Goal: Communication & Community: Connect with others

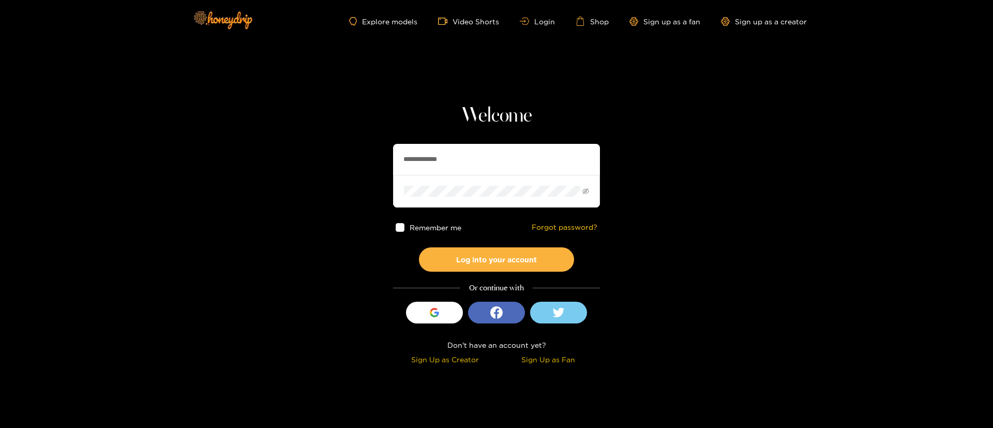
click at [456, 162] on input "**********" at bounding box center [496, 159] width 207 height 31
click at [456, 161] on input "**********" at bounding box center [496, 159] width 207 height 31
type input "*********"
drag, startPoint x: 464, startPoint y: 264, endPoint x: 471, endPoint y: 257, distance: 9.5
click at [464, 260] on button "Log into your account" at bounding box center [496, 259] width 155 height 24
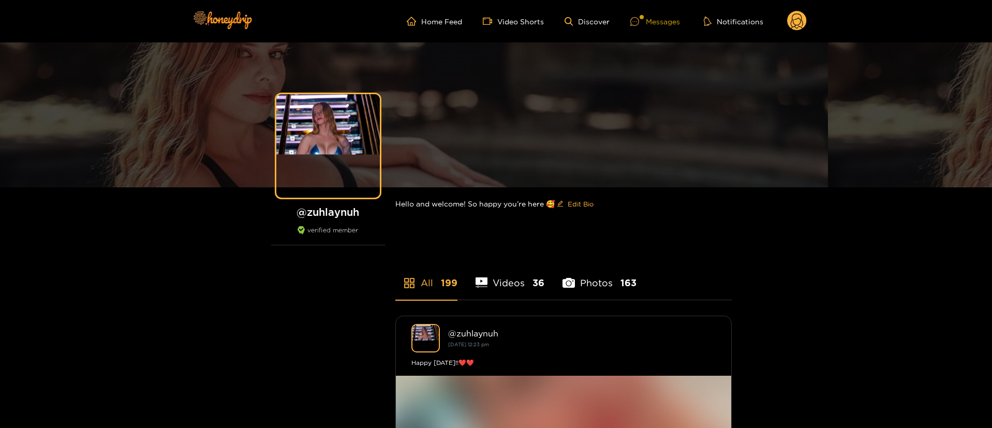
click at [655, 18] on div "Messages" at bounding box center [655, 22] width 50 height 12
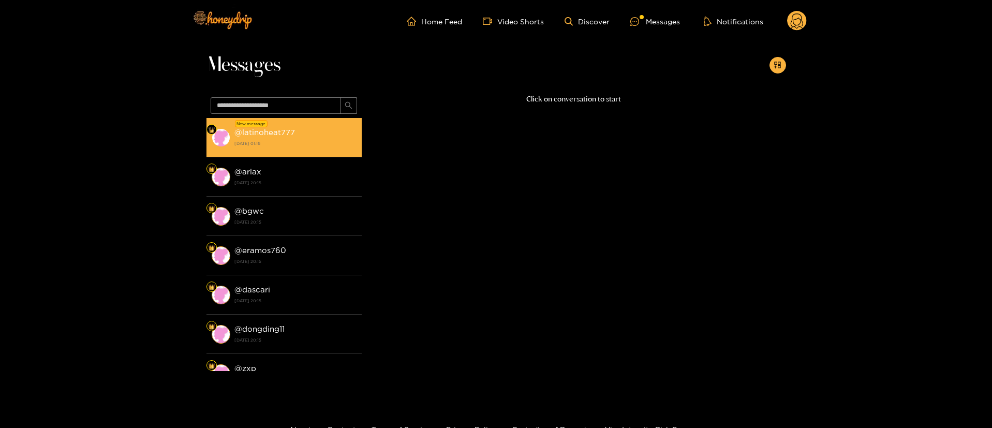
click at [342, 142] on strong "[DATE] 01:16" at bounding box center [295, 143] width 122 height 9
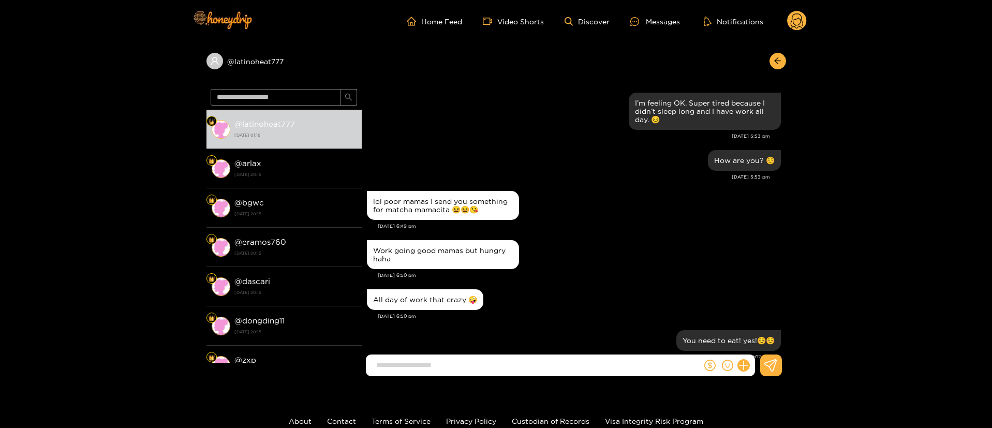
scroll to position [1044, 0]
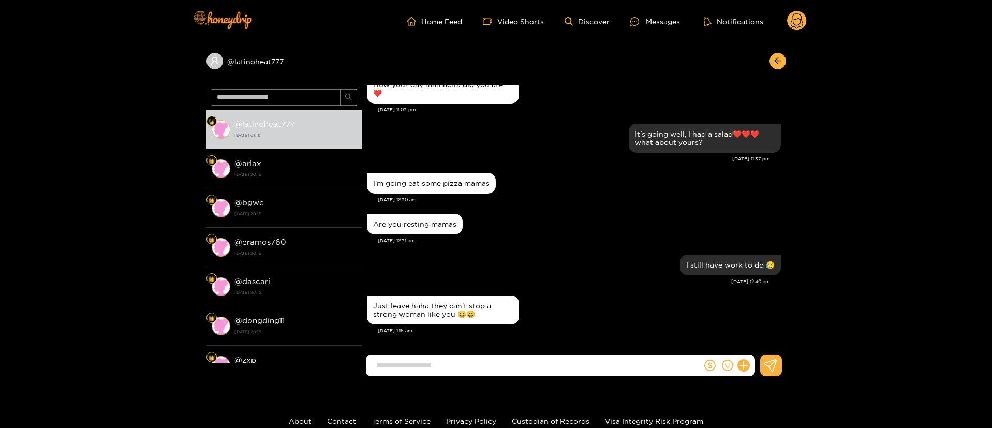
click at [580, 250] on div "Are you resting mamas [DATE] 12:31 am" at bounding box center [574, 231] width 414 height 41
drag, startPoint x: 539, startPoint y: 382, endPoint x: 529, endPoint y: 378, distance: 10.9
click at [538, 383] on div at bounding box center [574, 369] width 424 height 30
click at [523, 370] on input at bounding box center [536, 364] width 331 height 17
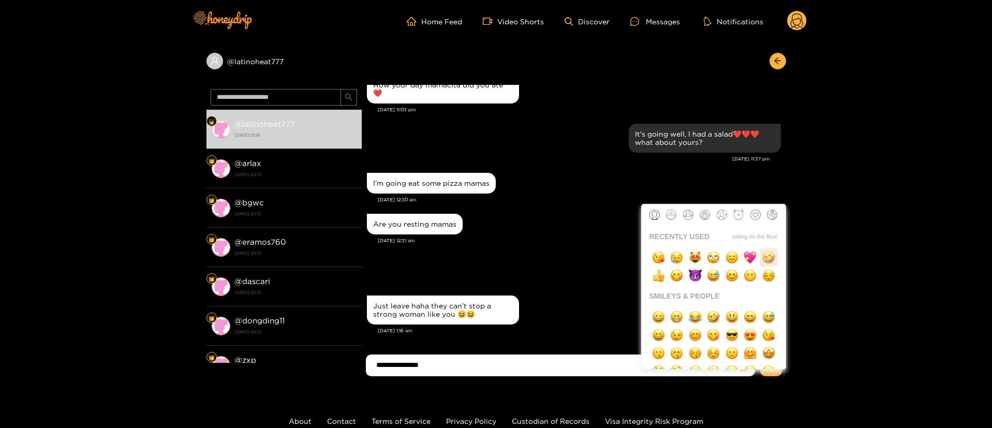
click at [771, 262] on img "button" at bounding box center [768, 257] width 13 height 13
type input "**********"
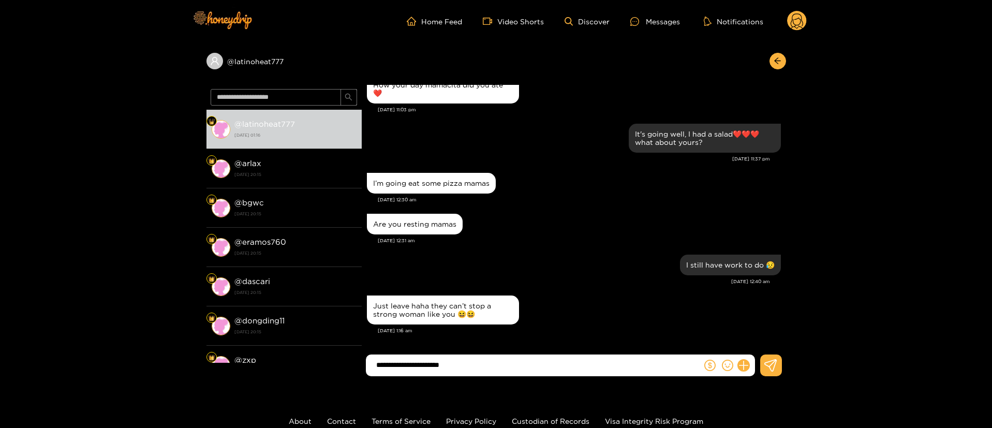
click at [489, 366] on input "**********" at bounding box center [536, 364] width 331 height 17
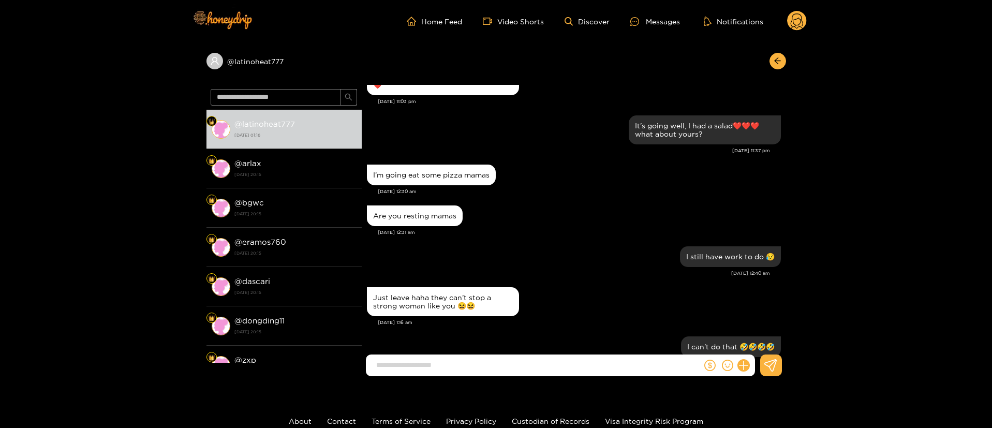
scroll to position [1085, 0]
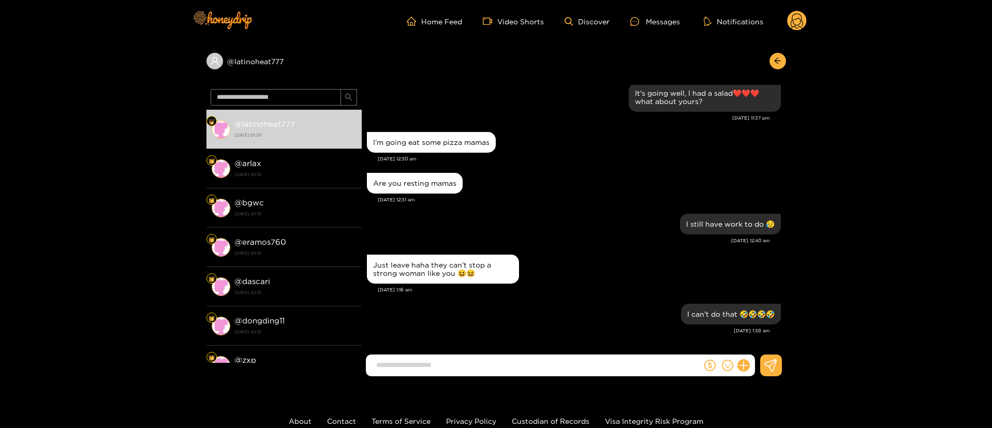
drag, startPoint x: 588, startPoint y: 263, endPoint x: 606, endPoint y: 274, distance: 21.1
click at [591, 263] on div "Just leave haha they can’t stop a strong woman like you 😆😆" at bounding box center [574, 269] width 414 height 34
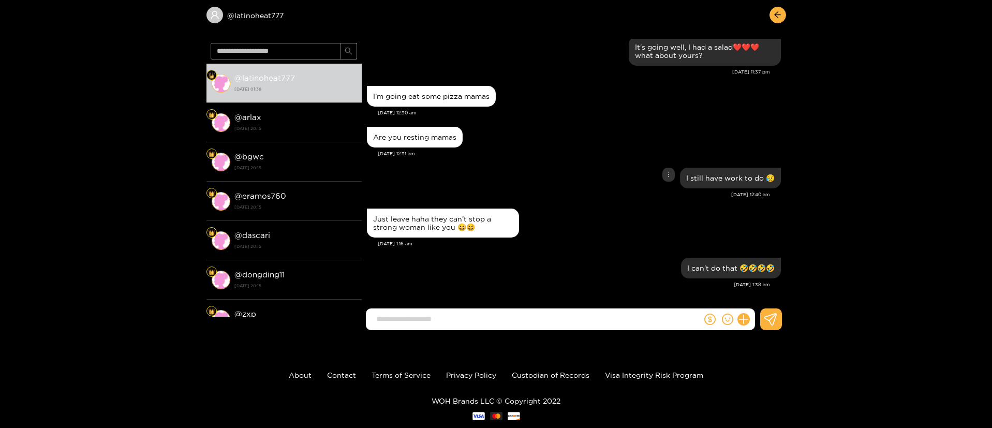
scroll to position [69, 0]
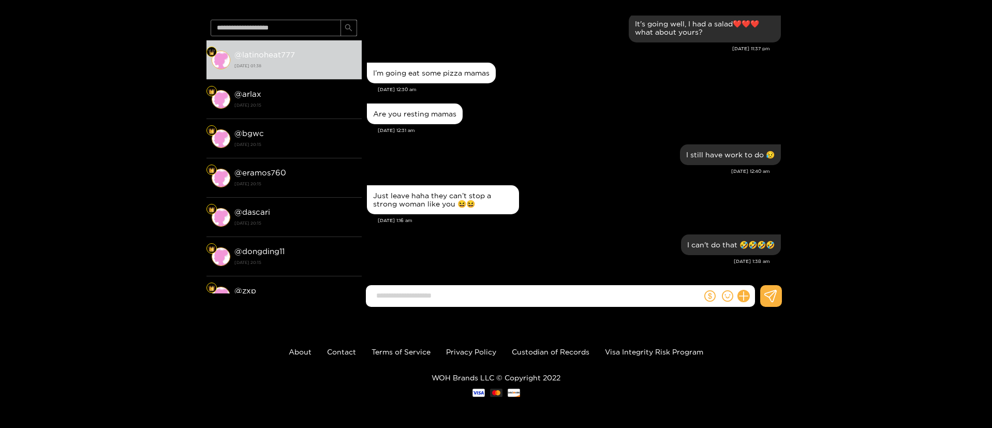
click at [927, 162] on div "@ latinoheat777 @ latinoheat777 [DATE] 01:38 @ arlax [DATE] 20:15 @ bgwc [DATE]…" at bounding box center [496, 144] width 992 height 342
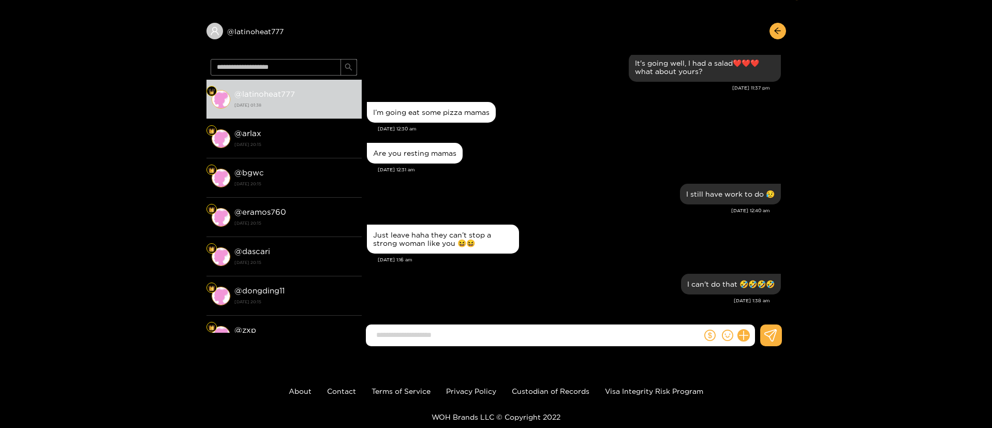
scroll to position [0, 0]
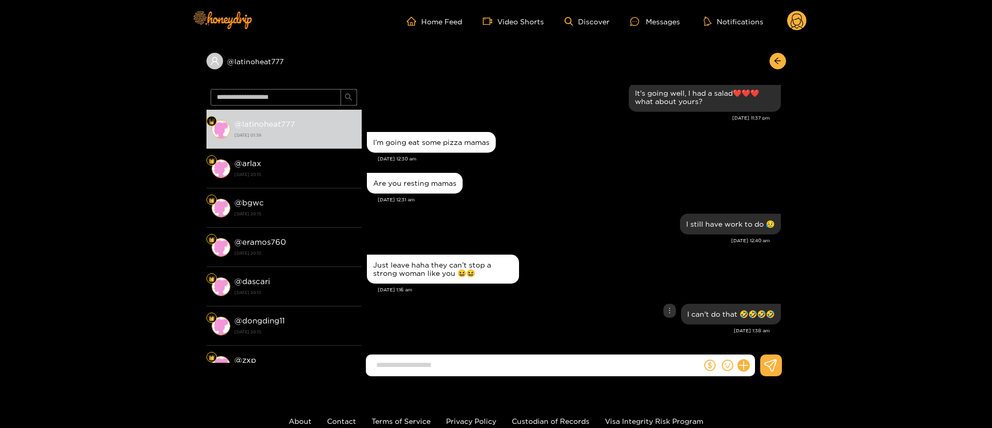
drag, startPoint x: 600, startPoint y: 309, endPoint x: 585, endPoint y: 314, distance: 15.9
click at [600, 308] on div "I can't do that 🤣🤣🤣🤣" at bounding box center [574, 314] width 414 height 26
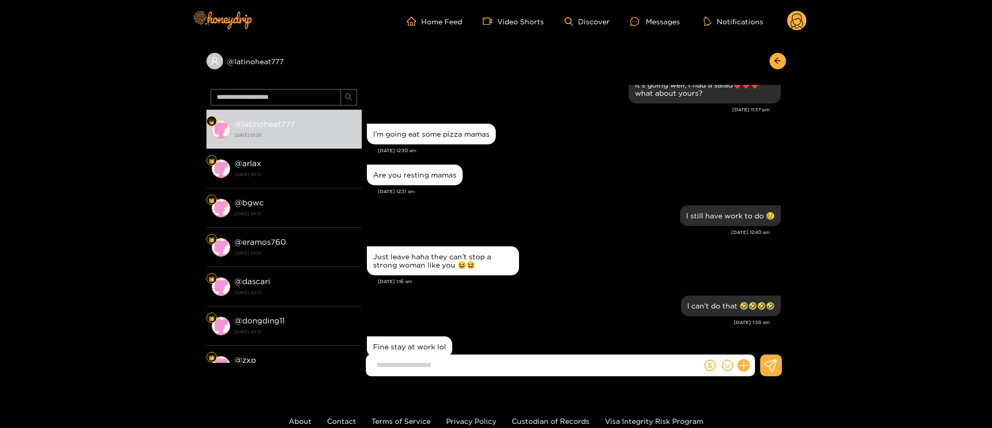
scroll to position [1126, 0]
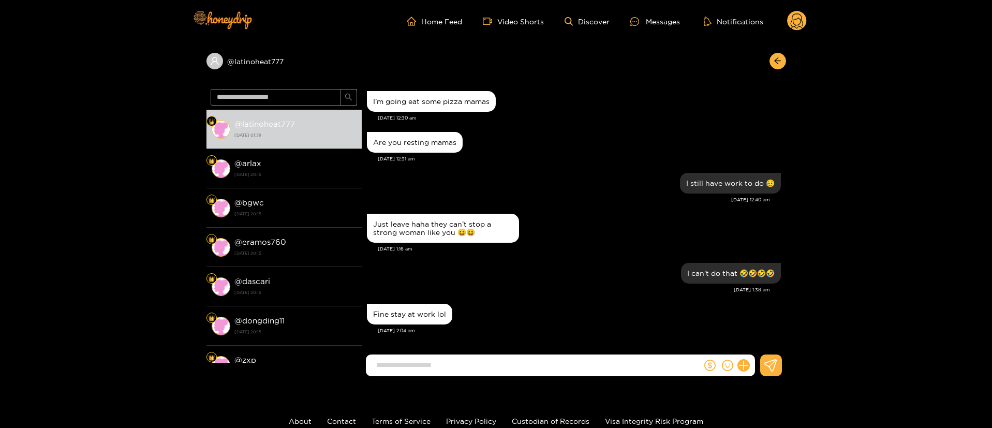
click at [513, 230] on div "Just leave haha they can’t stop a strong woman like you 😆😆" at bounding box center [443, 228] width 152 height 29
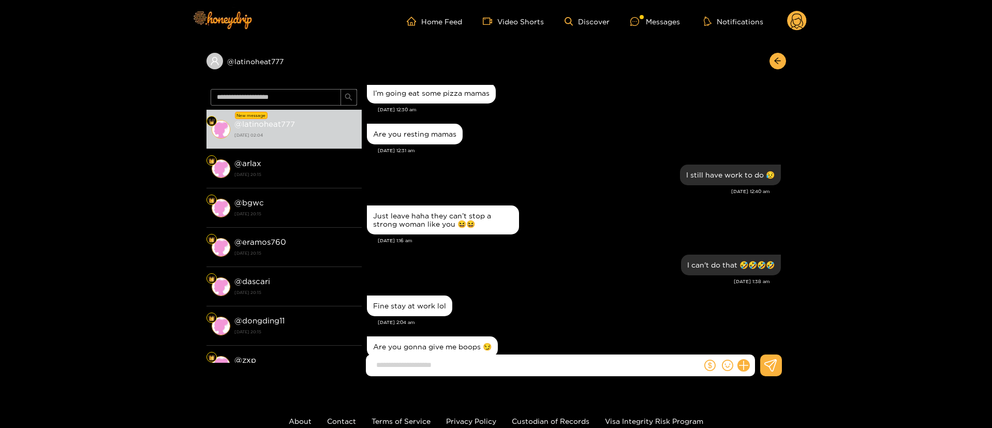
scroll to position [1167, 0]
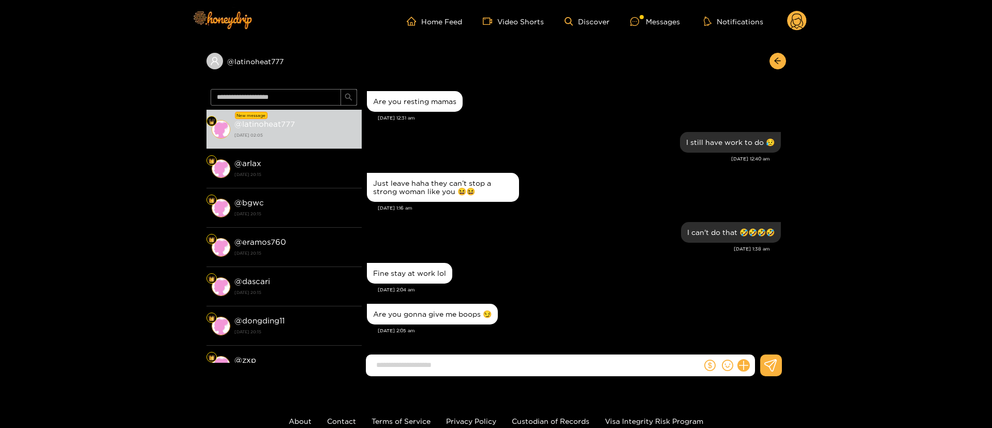
click at [473, 255] on div "I can't do that 🤣🤣🤣🤣 [DATE] 1:38 am" at bounding box center [574, 239] width 414 height 41
click at [564, 232] on div "I can't do that 🤣🤣🤣🤣" at bounding box center [574, 232] width 414 height 26
drag, startPoint x: 540, startPoint y: 271, endPoint x: 602, endPoint y: 324, distance: 81.4
click at [546, 270] on div "Fine stay at work lol" at bounding box center [574, 273] width 414 height 26
click at [548, 306] on div "Are you gonna give me boops 😏" at bounding box center [574, 314] width 414 height 26
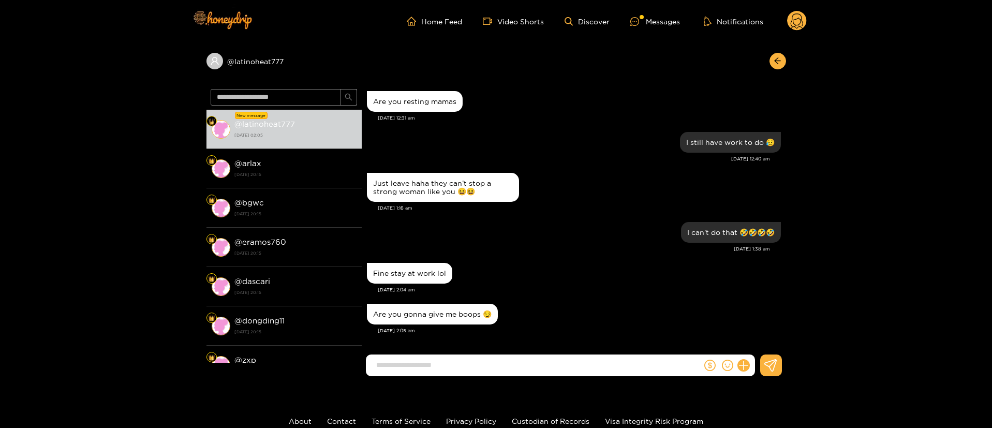
click at [452, 319] on div "Are you gonna give me boops 😏" at bounding box center [432, 314] width 131 height 21
copy div "Are you gonna give me boops 😏"
click at [705, 329] on div "[DATE] 2:05 am" at bounding box center [579, 330] width 403 height 7
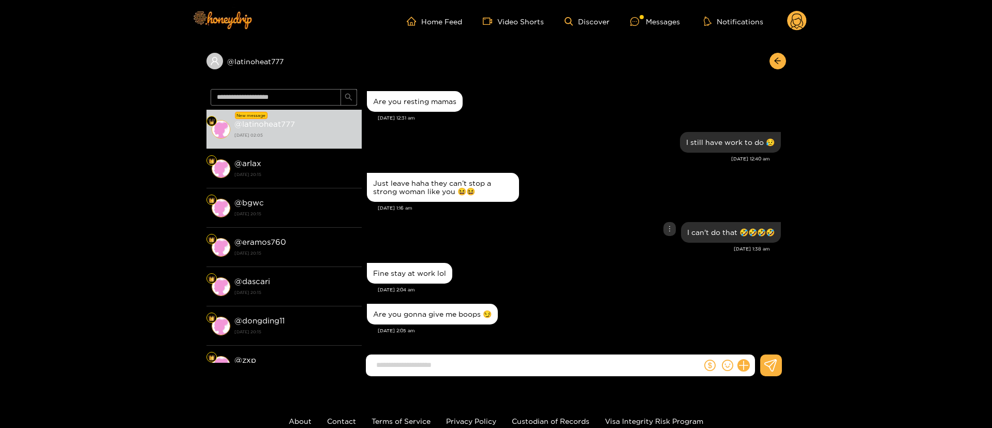
click at [616, 225] on div "I can't do that 🤣🤣🤣🤣" at bounding box center [574, 232] width 414 height 26
click at [496, 206] on div "[DATE] 1:16 am" at bounding box center [579, 207] width 403 height 7
click at [580, 297] on div "Fine stay at work lol [DATE] 2:04 am" at bounding box center [574, 280] width 414 height 41
click at [516, 370] on input at bounding box center [536, 364] width 331 height 17
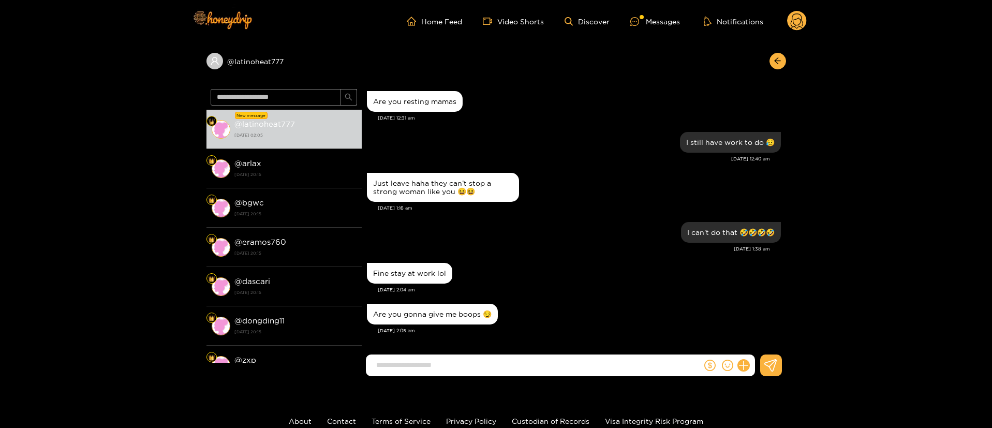
click at [504, 365] on input at bounding box center [536, 364] width 331 height 17
type input "**********"
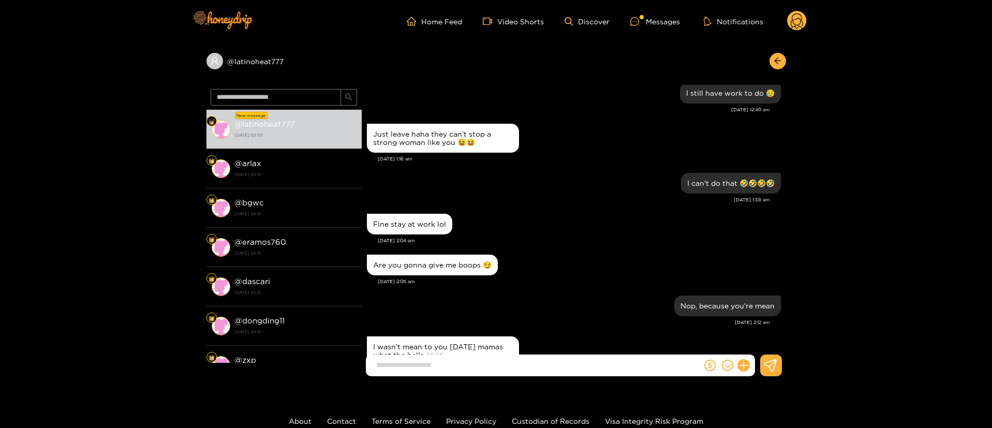
scroll to position [1257, 0]
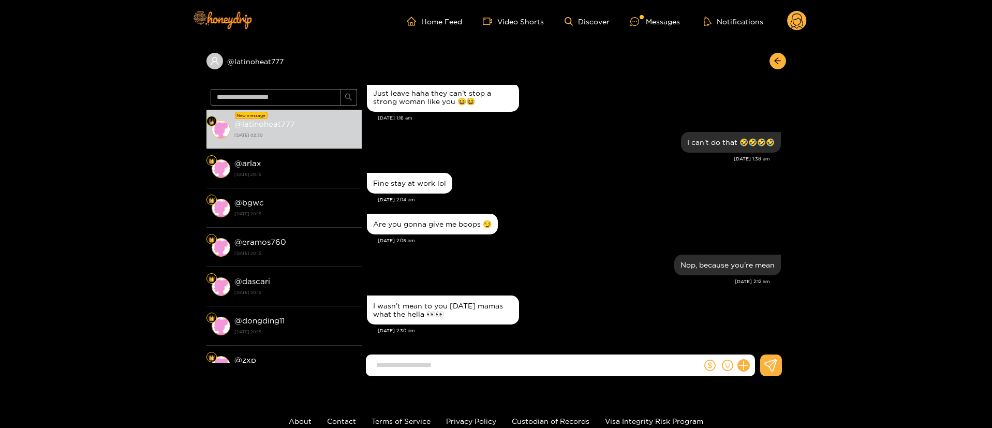
click at [539, 243] on div "[DATE] 2:05 am" at bounding box center [579, 240] width 403 height 7
click at [776, 64] on icon "arrow-left" at bounding box center [777, 61] width 8 height 8
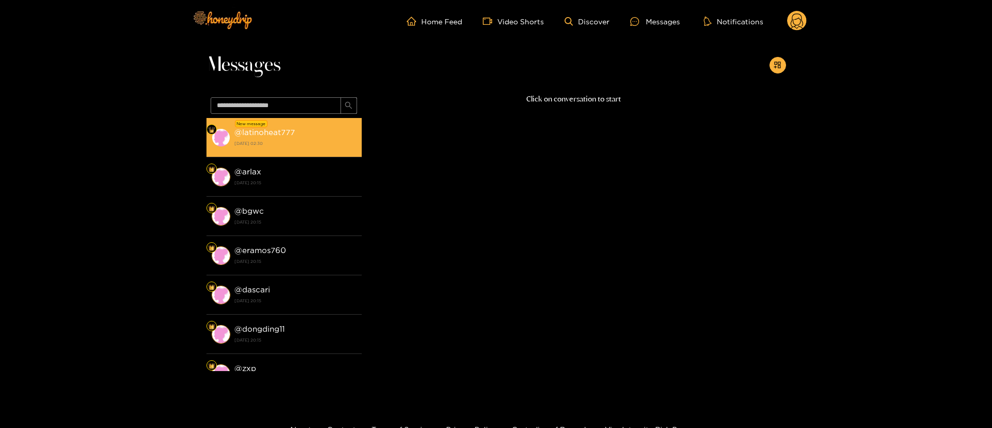
click at [300, 135] on div "@ latinoheat777 [DATE] 02:30" at bounding box center [295, 137] width 122 height 23
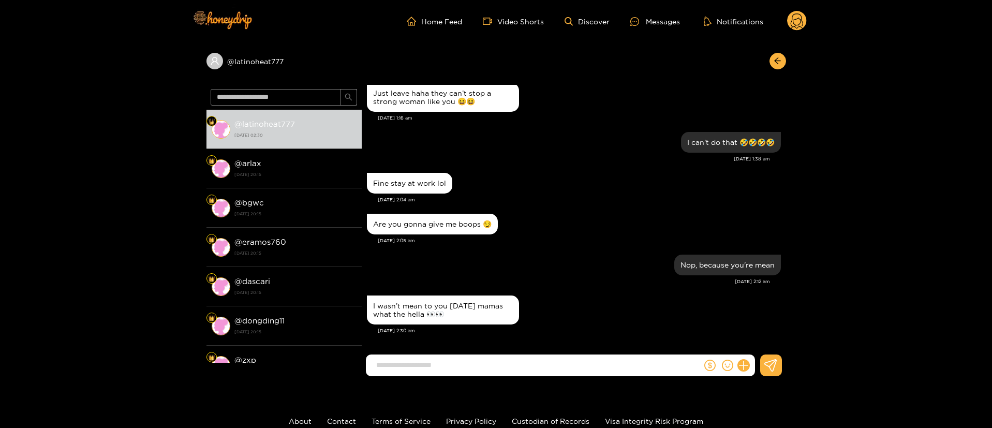
scroll to position [1019, 0]
paste input "**********"
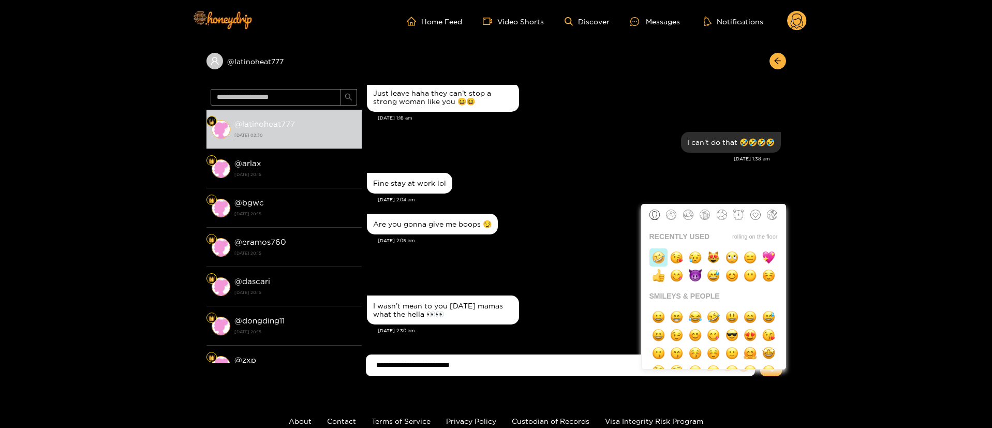
click at [658, 258] on img "button" at bounding box center [658, 257] width 13 height 13
type input "**********"
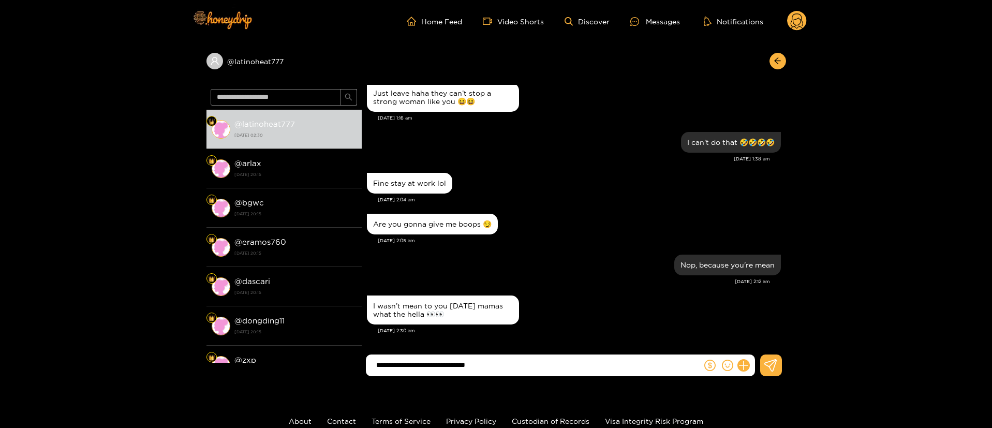
drag, startPoint x: 497, startPoint y: 365, endPoint x: 79, endPoint y: 362, distance: 417.5
click at [79, 362] on div "@ latinoheat777 @ latinoheat777 [DATE] 02:30 @ arlax [DATE] 20:15 @ bgwc [DATE]…" at bounding box center [496, 213] width 992 height 342
click at [534, 361] on input "**********" at bounding box center [536, 364] width 331 height 17
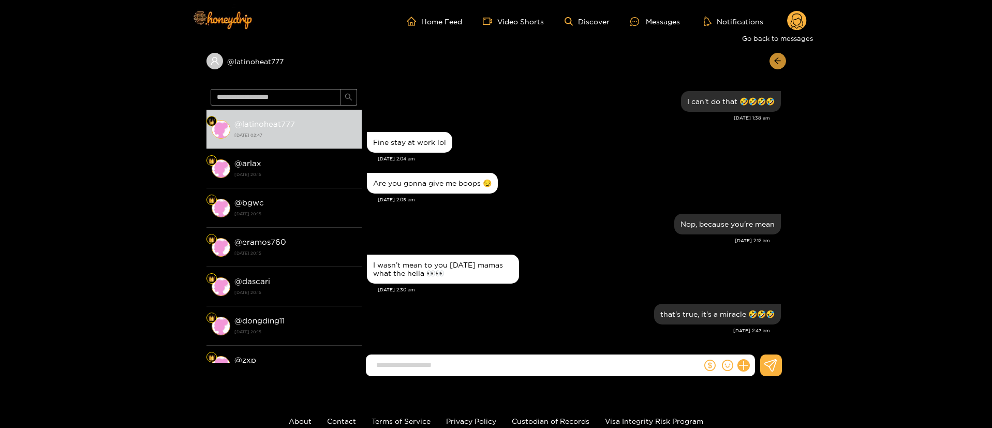
click at [780, 57] on icon "arrow-left" at bounding box center [777, 61] width 8 height 8
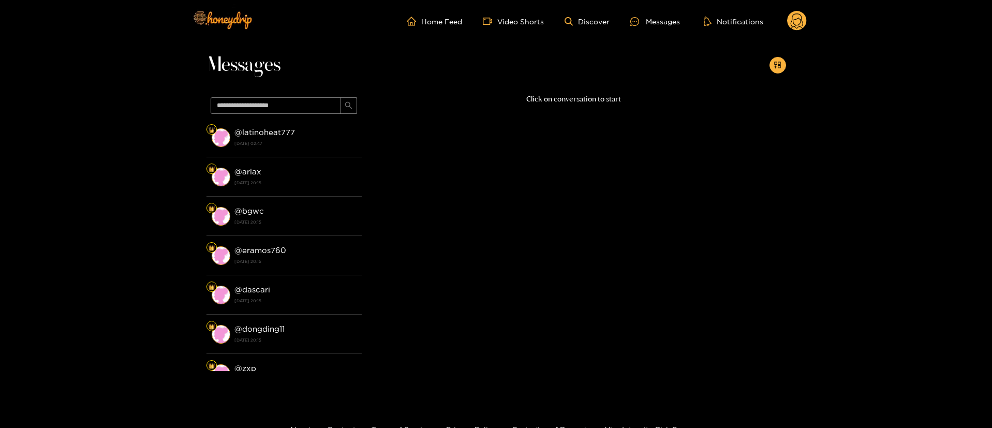
click at [789, 22] on circle at bounding box center [797, 21] width 20 height 20
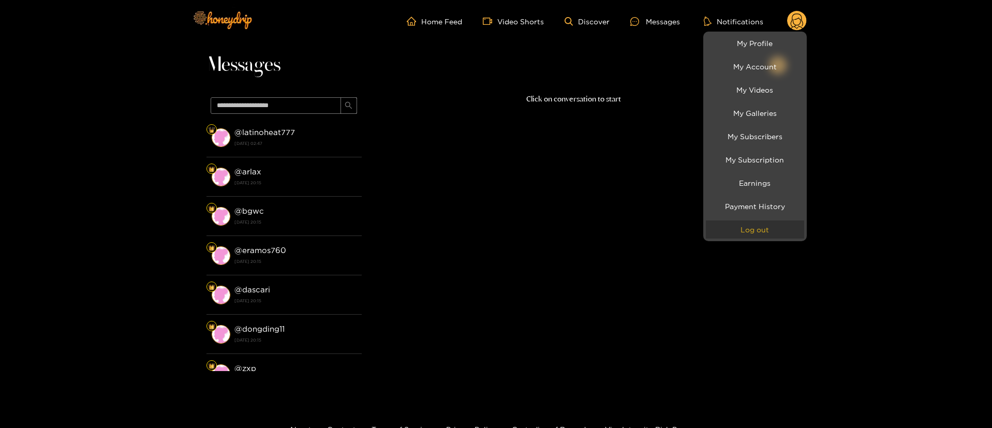
click at [758, 230] on button "Log out" at bounding box center [755, 229] width 98 height 18
